Goal: Task Accomplishment & Management: Complete application form

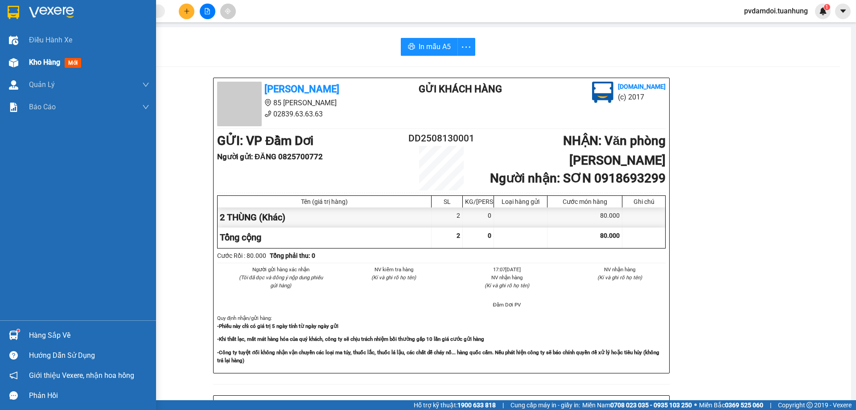
click at [18, 57] on div at bounding box center [14, 63] width 16 height 16
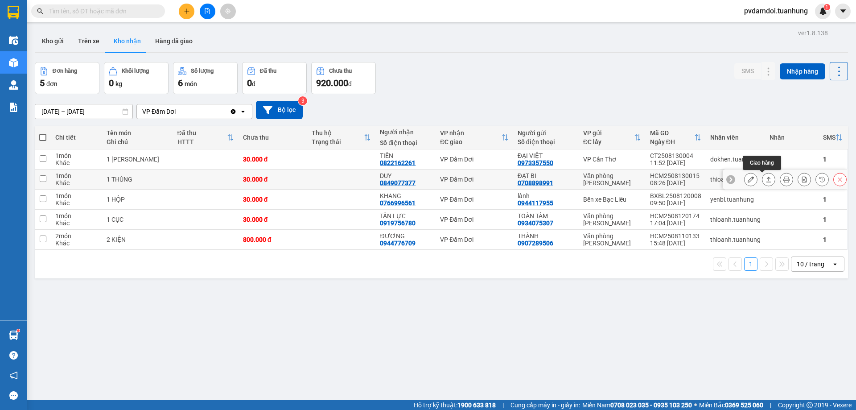
click at [762, 180] on button at bounding box center [768, 180] width 12 height 16
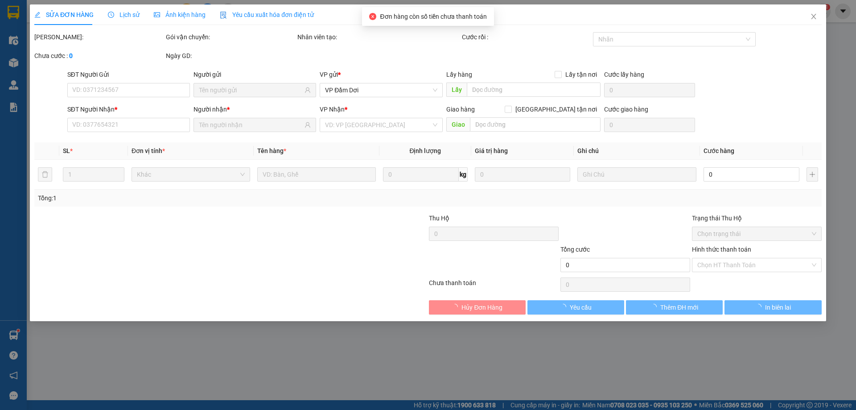
type input "0708898991"
type input "ĐẠT BI"
type input "0849077377"
type input "DUY"
type input "30.000"
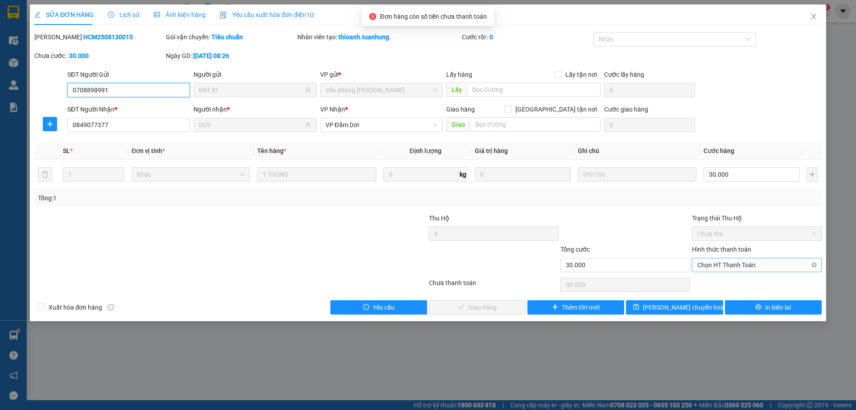
click at [744, 263] on span "Chọn HT Thanh Toán" at bounding box center [756, 264] width 119 height 13
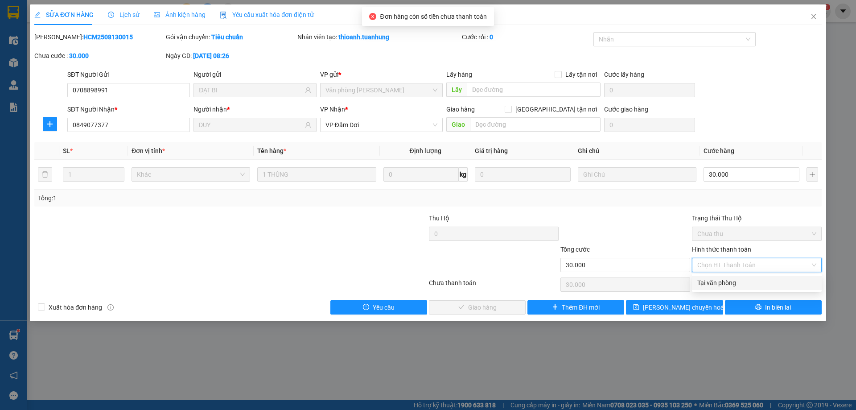
click at [743, 275] on div "Tại văn phòng" at bounding box center [757, 282] width 130 height 14
type input "0"
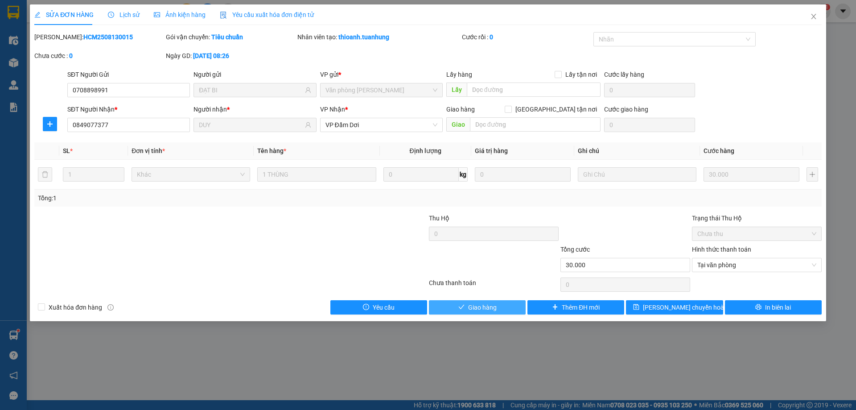
click at [498, 301] on button "Giao hàng" at bounding box center [477, 307] width 97 height 14
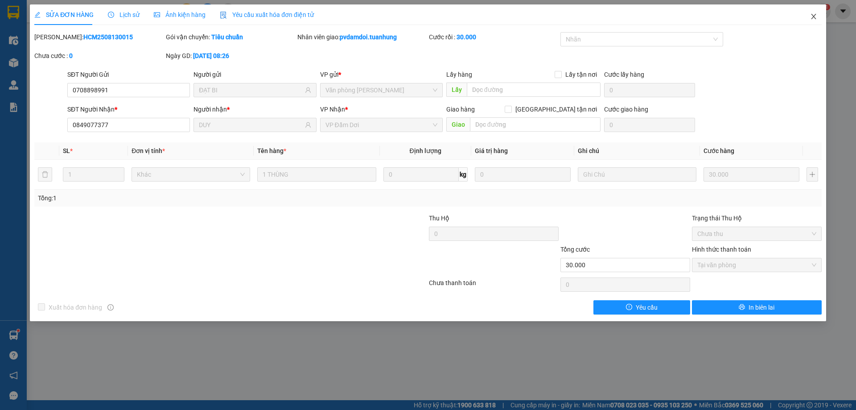
drag, startPoint x: 813, startPoint y: 13, endPoint x: 825, endPoint y: 23, distance: 15.2
click at [813, 13] on span "Close" at bounding box center [813, 16] width 25 height 25
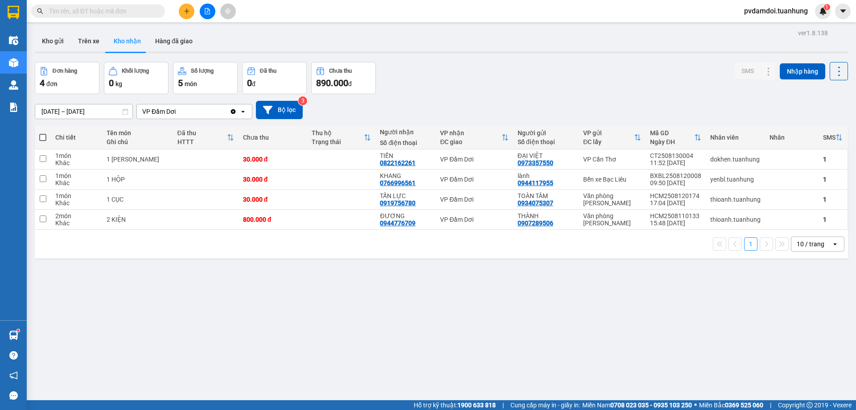
click at [180, 8] on button at bounding box center [187, 12] width 16 height 16
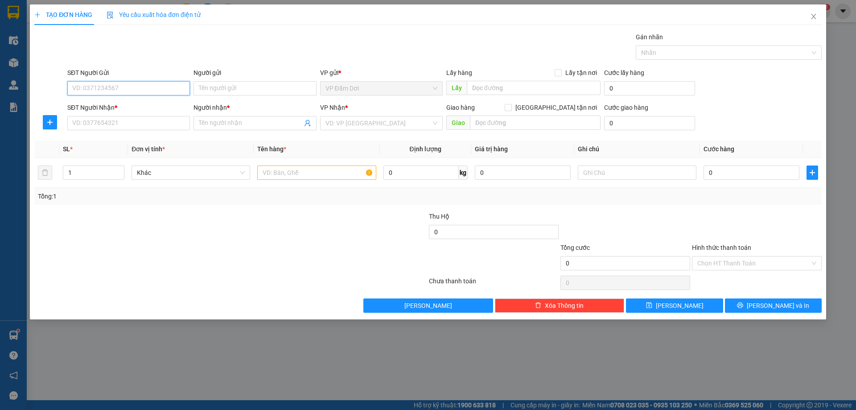
drag, startPoint x: 107, startPoint y: 86, endPoint x: 0, endPoint y: 299, distance: 237.8
click at [71, 86] on input "SĐT Người Gửi" at bounding box center [128, 88] width 123 height 14
click at [151, 99] on div "0917937313 - QUỐC LINH" at bounding box center [128, 106] width 123 height 14
type input "0917937313"
type input "QUỐC LINH"
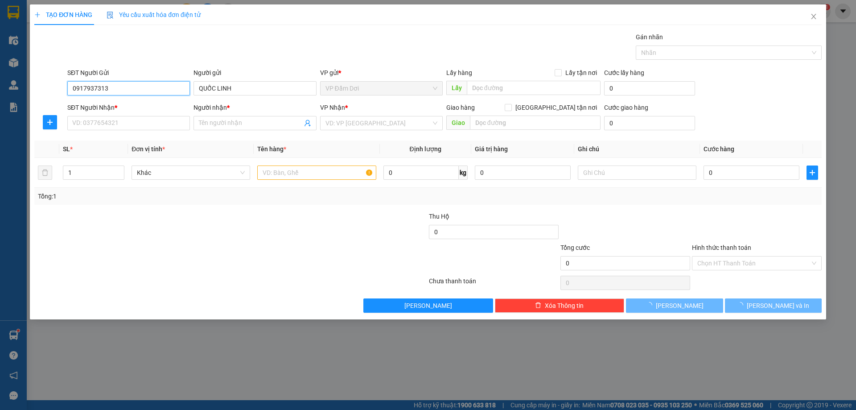
type input "0917937313"
click at [143, 115] on div "SĐT Người Nhận *" at bounding box center [128, 108] width 123 height 13
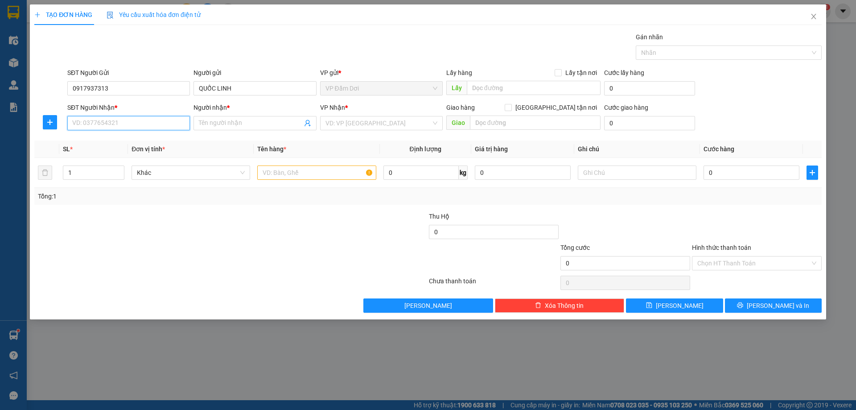
click at [142, 120] on input "SĐT Người Nhận *" at bounding box center [128, 123] width 123 height 14
click at [147, 140] on div "0976322212 - LABO TÂM BÌNH" at bounding box center [129, 141] width 112 height 10
type input "0976322212"
type input "LABO TÂM BÌNH"
click at [277, 179] on input "text" at bounding box center [316, 172] width 119 height 14
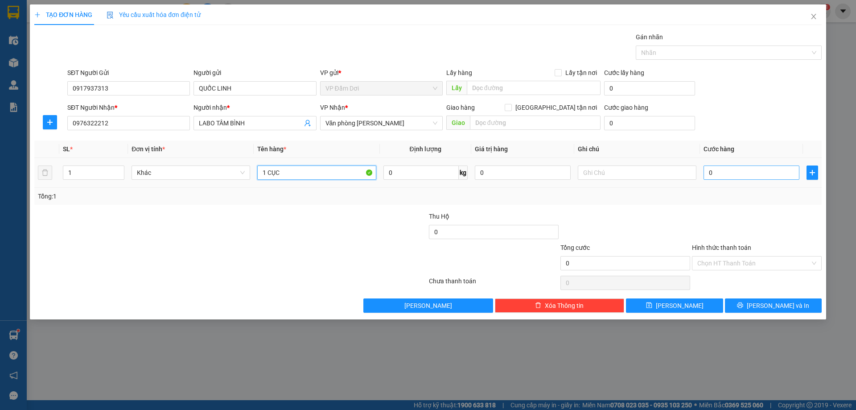
type input "1 CỤC"
click at [758, 170] on input "0" at bounding box center [751, 172] width 96 height 14
type input "003"
type input "3"
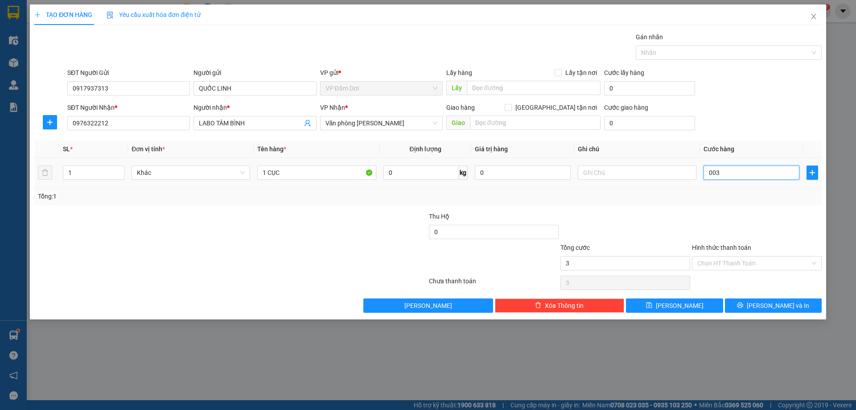
type input "0.030"
type input "30"
click at [746, 190] on div "Tổng: 1" at bounding box center [427, 196] width 787 height 17
type input "30.000"
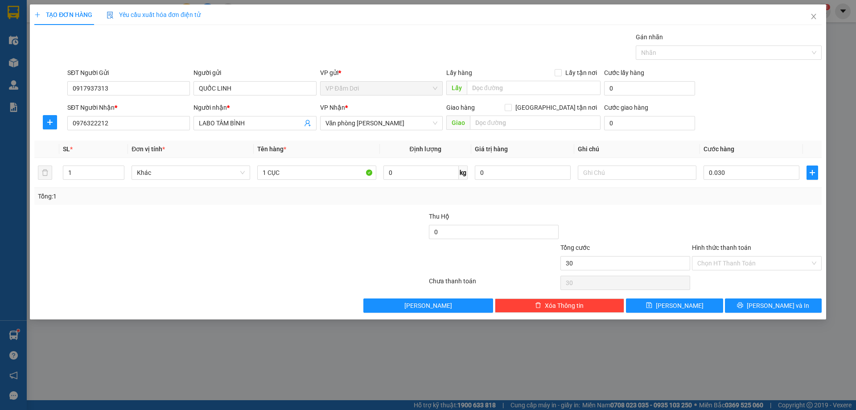
type input "30.000"
click at [753, 256] on input "Hình thức thanh toán" at bounding box center [753, 262] width 113 height 13
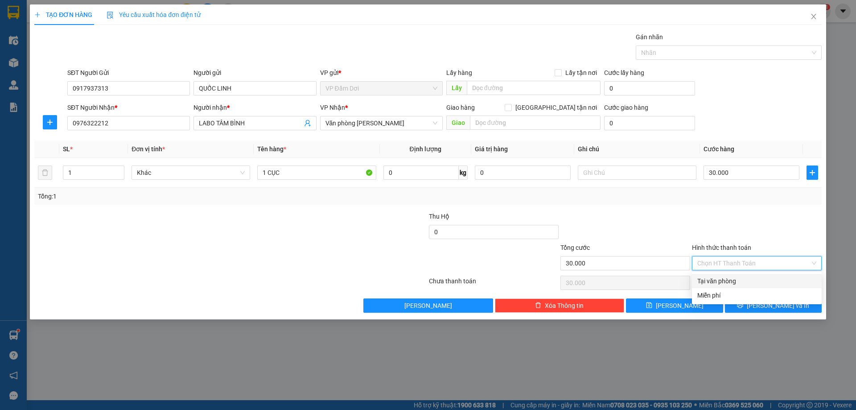
click at [754, 274] on div "Tại văn phòng" at bounding box center [757, 281] width 130 height 14
type input "0"
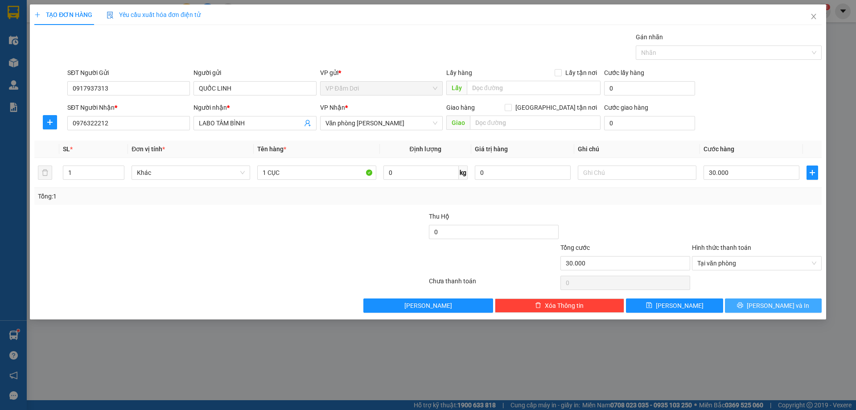
click at [764, 307] on button "[PERSON_NAME] và In" at bounding box center [773, 305] width 97 height 14
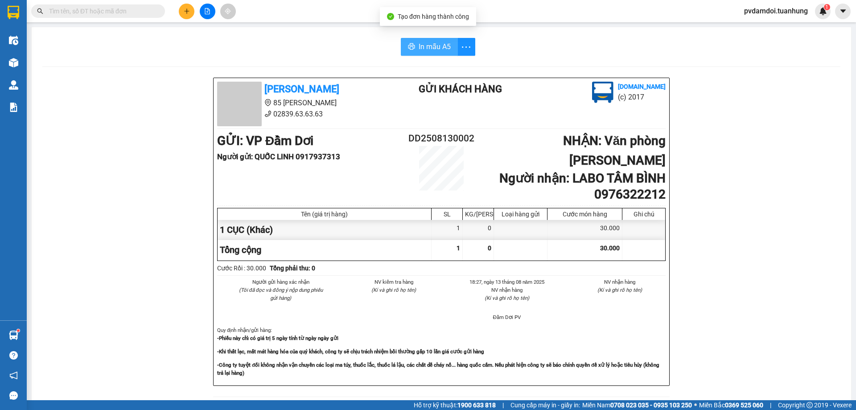
click at [427, 52] on span "In mẫu A5" at bounding box center [434, 46] width 32 height 11
click at [187, 12] on icon "plus" at bounding box center [187, 11] width 6 height 6
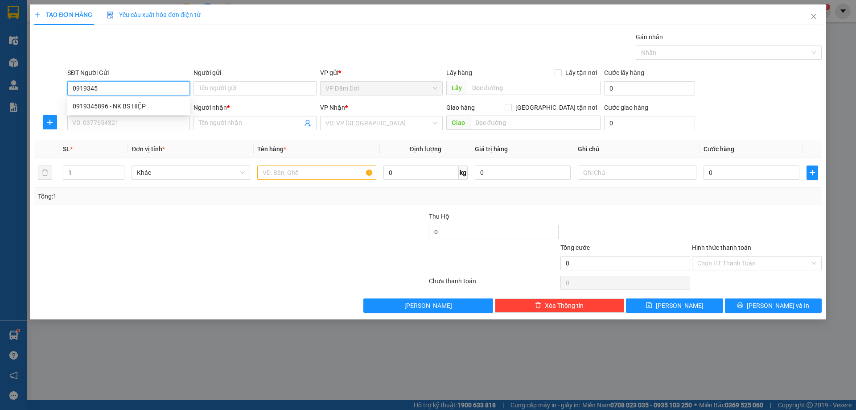
click at [102, 107] on div "0919345896 - NK BS HIỆP" at bounding box center [129, 106] width 112 height 10
type input "0919345896"
type input "NK BS HIỆP"
type input "0919345896"
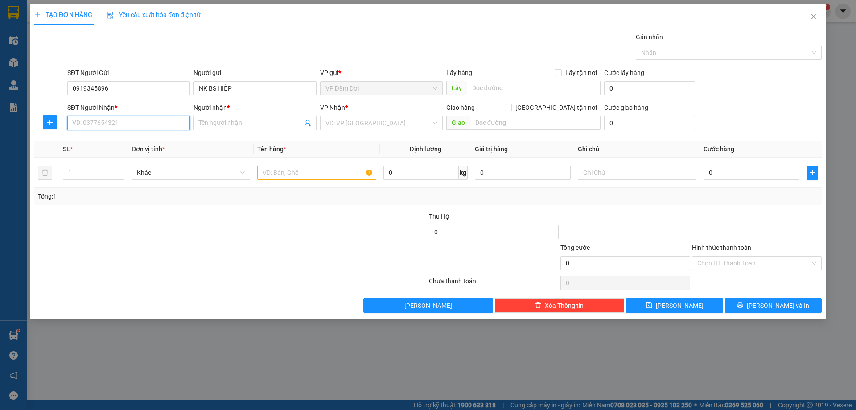
click at [117, 124] on input "SĐT Người Nhận *" at bounding box center [128, 123] width 123 height 14
drag, startPoint x: 149, startPoint y: 153, endPoint x: 193, endPoint y: 157, distance: 43.9
click at [148, 153] on div "0919598277 - [PERSON_NAME]" at bounding box center [129, 155] width 112 height 10
type input "0919598277"
type input "[PERSON_NAME]"
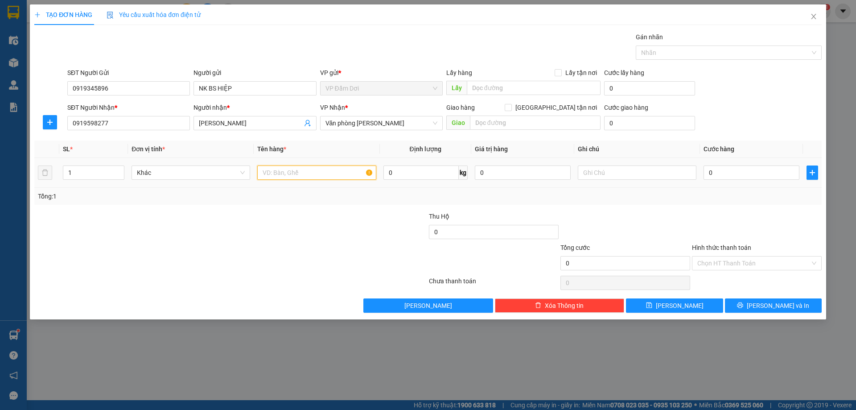
click at [283, 172] on input "text" at bounding box center [316, 172] width 119 height 14
type input "1 CỤC"
click at [742, 169] on input "0" at bounding box center [751, 172] width 96 height 14
type input "003"
type input "3"
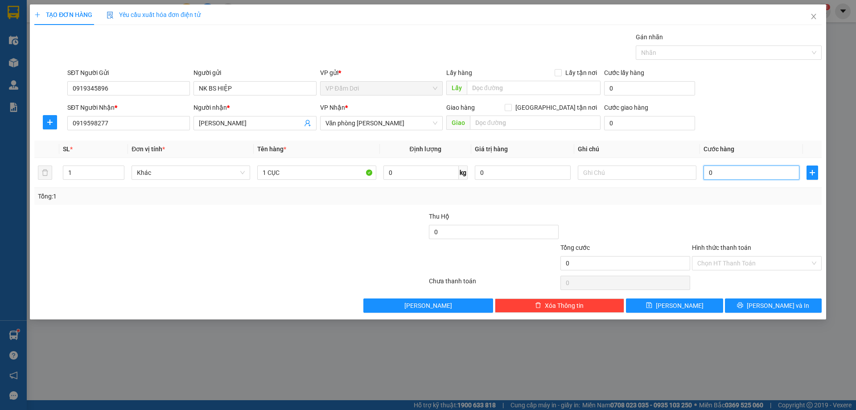
type input "3"
type input "0.030"
type input "30"
click at [716, 196] on div "Tổng: 1" at bounding box center [428, 196] width 780 height 10
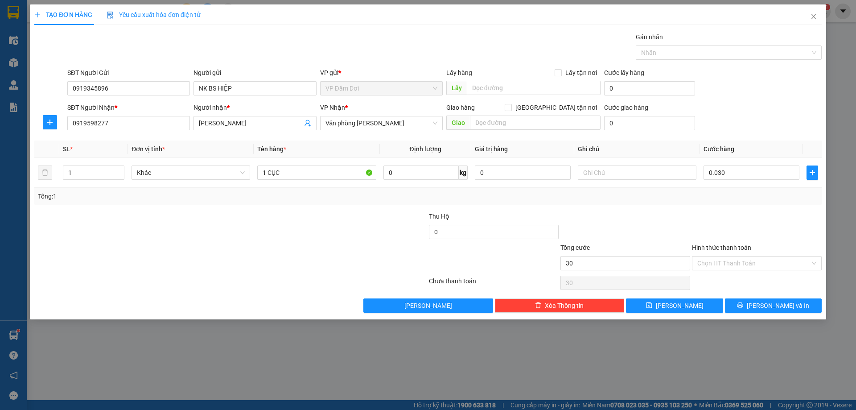
type input "30.000"
click at [740, 254] on div "Hình thức thanh toán" at bounding box center [757, 248] width 130 height 13
click at [745, 303] on button "[PERSON_NAME] và In" at bounding box center [773, 305] width 97 height 14
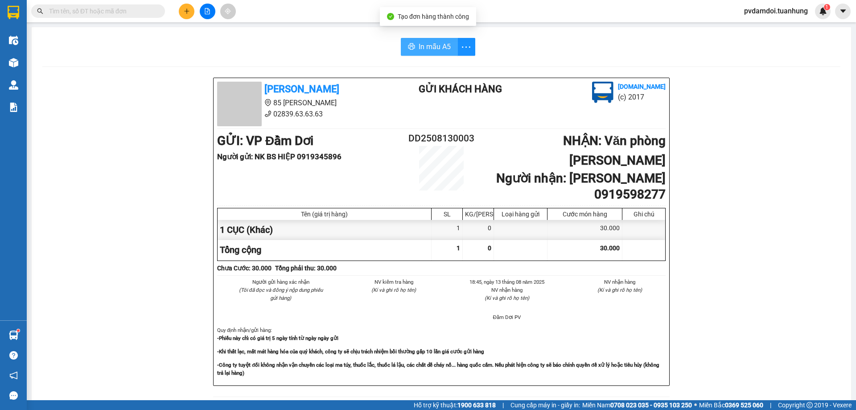
click at [411, 40] on div "In mẫu A5 [PERSON_NAME] 85 [PERSON_NAME] Hoàng 02839.63.63.63 Gửi khách hàng [D…" at bounding box center [441, 380] width 819 height 706
click at [411, 41] on button "In mẫu A5" at bounding box center [429, 47] width 57 height 18
click at [437, 53] on button "In mẫu A5" at bounding box center [429, 47] width 57 height 18
